Goal: Navigation & Orientation: Find specific page/section

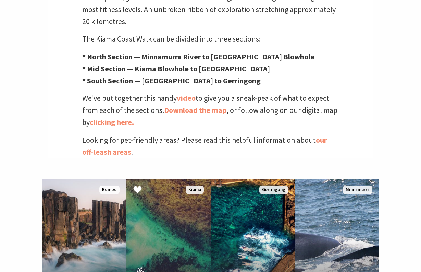
scroll to position [285, 0]
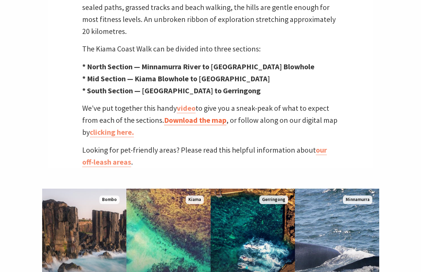
click at [178, 115] on link "Download the map" at bounding box center [195, 120] width 62 height 10
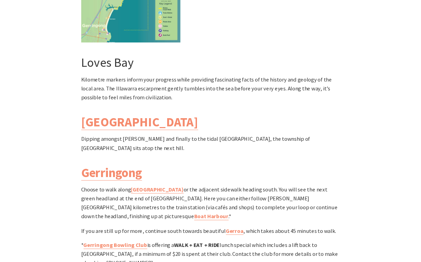
scroll to position [1959, 0]
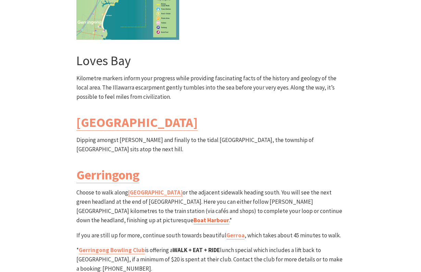
click at [194, 216] on link "Boat Harbour" at bounding box center [212, 220] width 36 height 8
click at [127, 167] on link "Gerringong" at bounding box center [107, 175] width 63 height 16
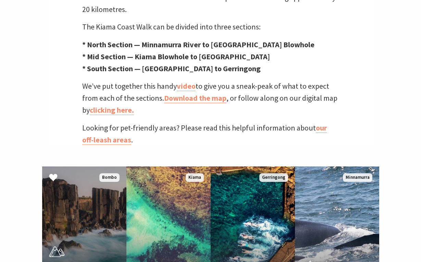
scroll to position [302, 0]
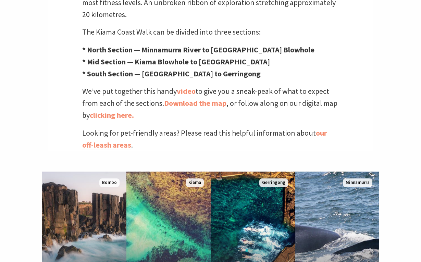
click at [138, 70] on div "One of Australia’s most scenic walks Ocean views, spectacular rock formations, …" at bounding box center [210, 20] width 325 height 261
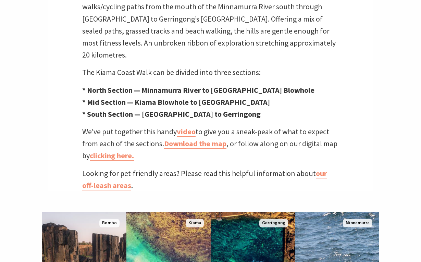
scroll to position [302, 0]
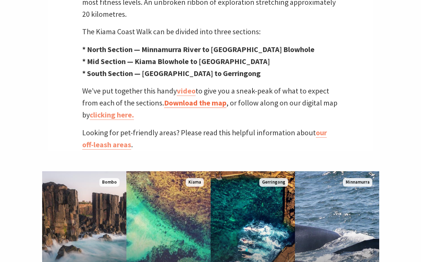
click at [203, 98] on link "Download the map" at bounding box center [195, 103] width 62 height 10
